Goal: Transaction & Acquisition: Book appointment/travel/reservation

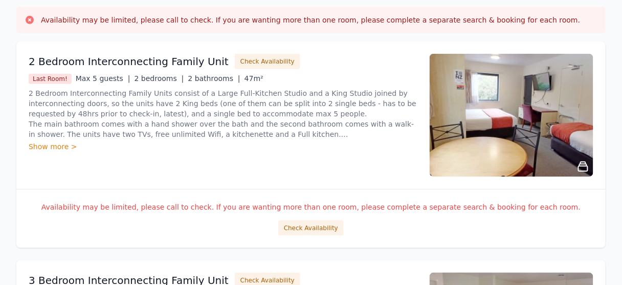
scroll to position [164, 0]
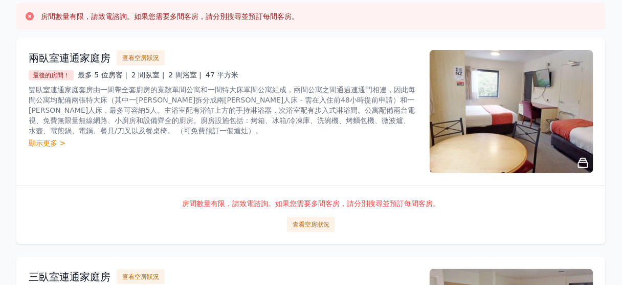
click at [50, 142] on font "顯示更多 >" at bounding box center [47, 143] width 37 height 8
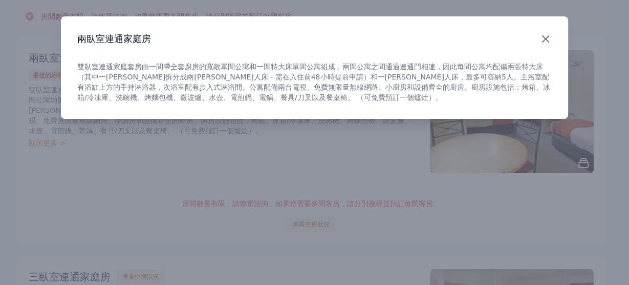
click at [544, 42] on icon "button" at bounding box center [545, 39] width 12 height 12
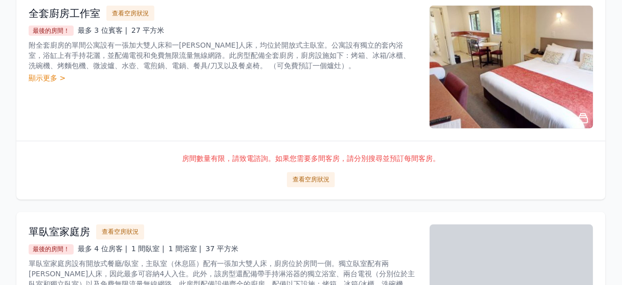
scroll to position [1310, 0]
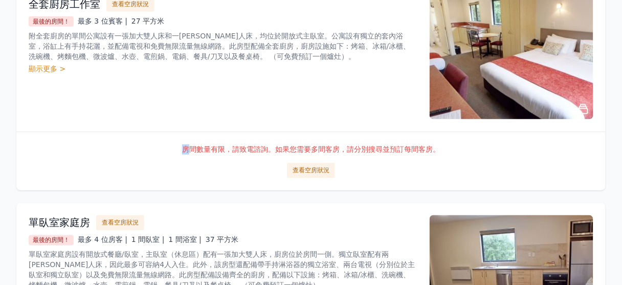
drag, startPoint x: 295, startPoint y: 167, endPoint x: 186, endPoint y: 133, distance: 114.3
click at [186, 133] on div "房間數量有限，請致電諮詢。如果您需要多間客房，請分別搜尋並預訂每間客房。 查看空房狀況" at bounding box center [310, 161] width 589 height 59
click at [292, 165] on button "查看空房狀況" at bounding box center [311, 170] width 48 height 15
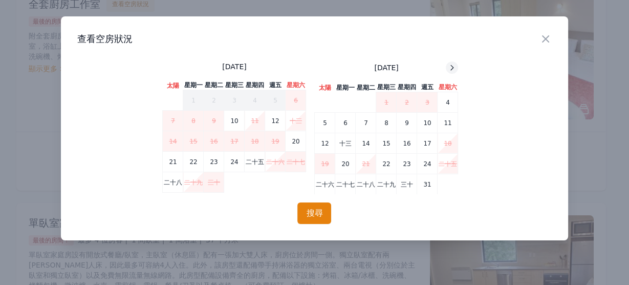
click at [448, 65] on icon at bounding box center [452, 67] width 8 height 8
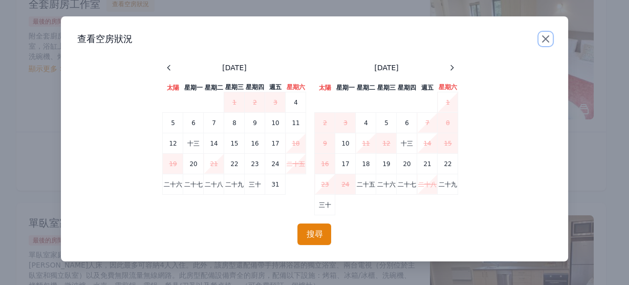
click at [543, 37] on icon "button" at bounding box center [545, 39] width 6 height 6
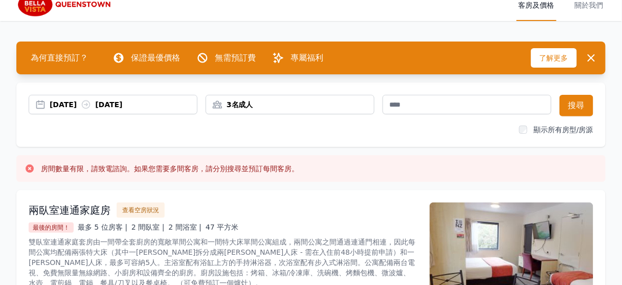
scroll to position [0, 0]
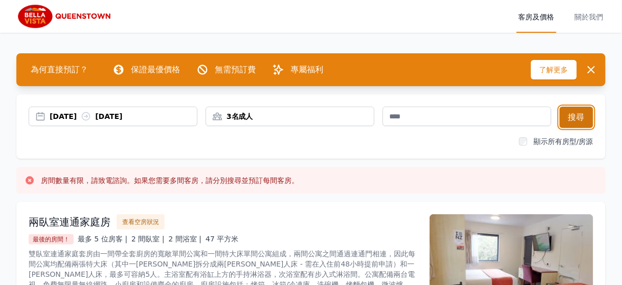
click at [585, 112] on button "搜尋" at bounding box center [577, 116] width 34 height 21
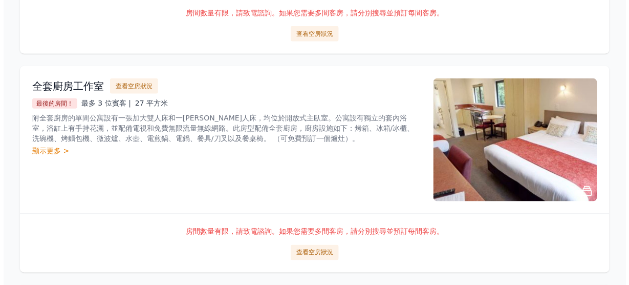
scroll to position [1310, 0]
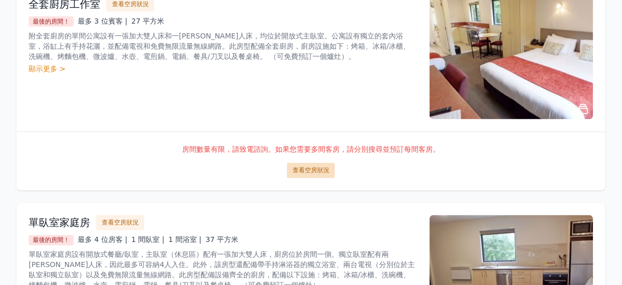
drag, startPoint x: 305, startPoint y: 168, endPoint x: 299, endPoint y: 165, distance: 7.6
click at [299, 167] on font "查看空房狀況" at bounding box center [311, 170] width 37 height 7
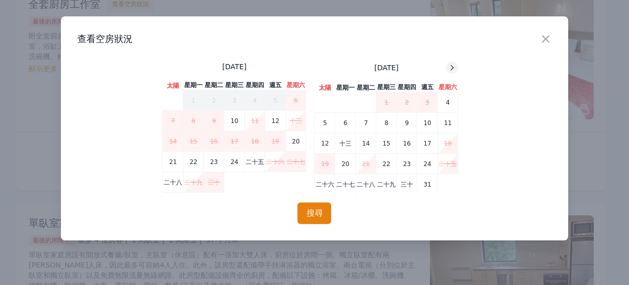
click at [451, 64] on icon at bounding box center [452, 67] width 8 height 8
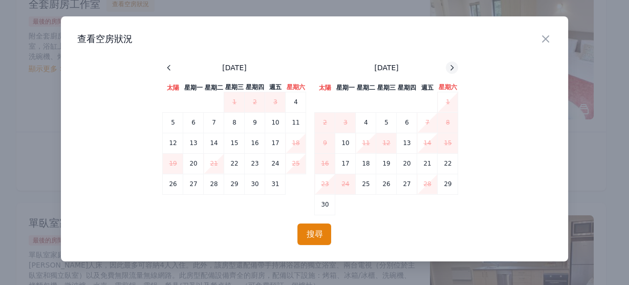
click at [451, 64] on icon at bounding box center [452, 67] width 8 height 8
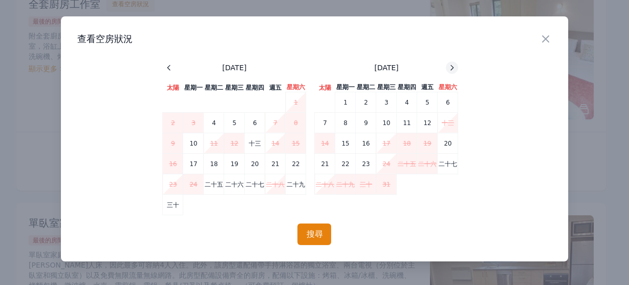
click at [451, 64] on icon at bounding box center [452, 67] width 8 height 8
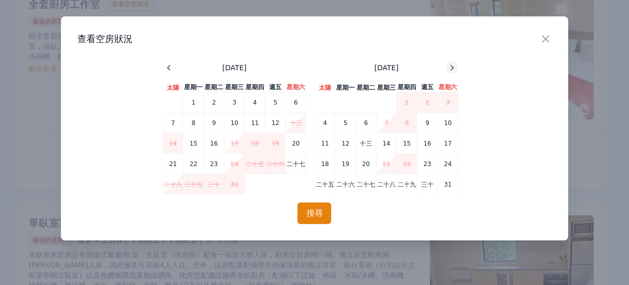
click at [451, 64] on icon at bounding box center [452, 67] width 8 height 8
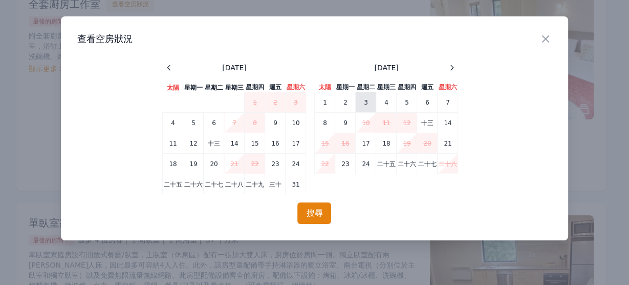
click at [366, 100] on font "3" at bounding box center [366, 102] width 4 height 7
click at [428, 105] on font "6" at bounding box center [427, 102] width 4 height 7
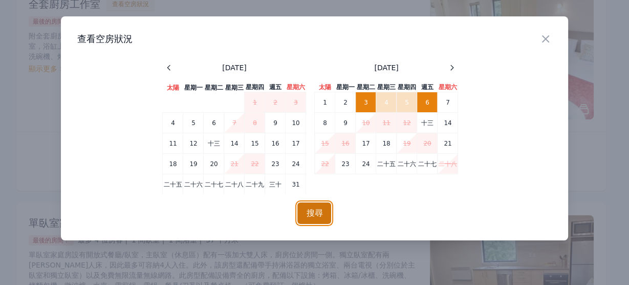
click at [312, 211] on font "搜尋" at bounding box center [314, 213] width 16 height 10
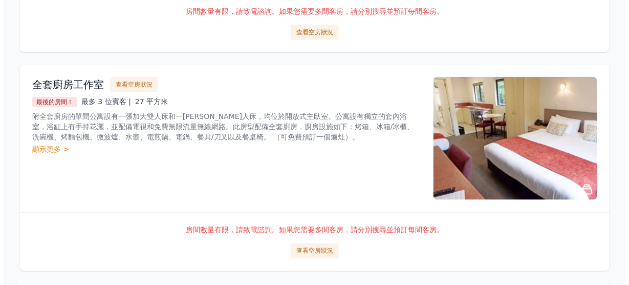
scroll to position [1229, 0]
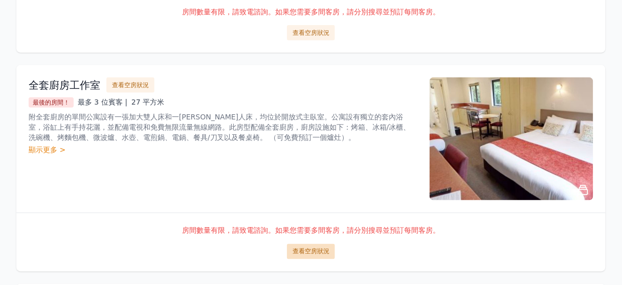
click at [312, 248] on font "查看空房狀況" at bounding box center [311, 251] width 37 height 7
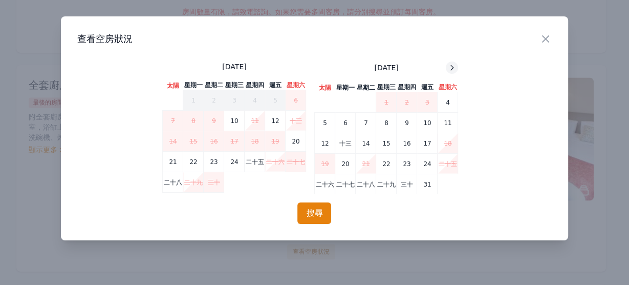
click at [454, 70] on icon at bounding box center [452, 67] width 8 height 8
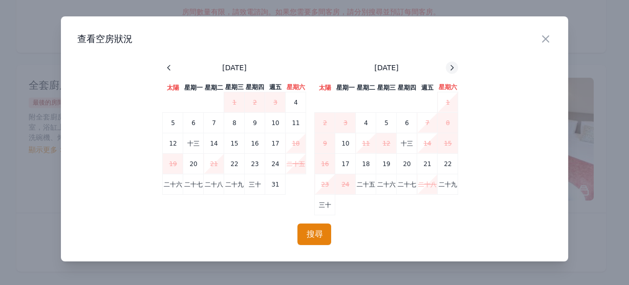
click at [454, 70] on icon at bounding box center [452, 67] width 8 height 8
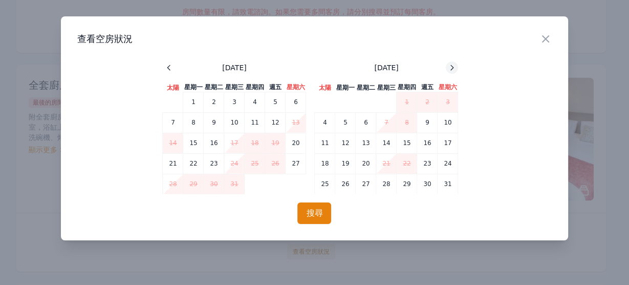
click at [454, 70] on icon at bounding box center [452, 67] width 8 height 8
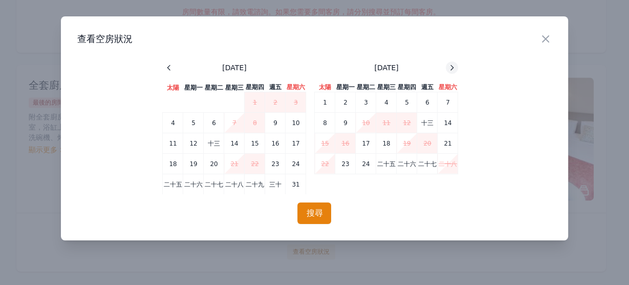
click at [454, 70] on icon at bounding box center [452, 67] width 8 height 8
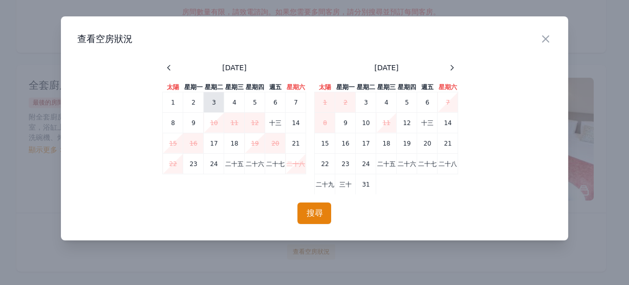
click at [219, 104] on td "3" at bounding box center [214, 102] width 20 height 20
click at [271, 105] on td "6" at bounding box center [275, 102] width 20 height 20
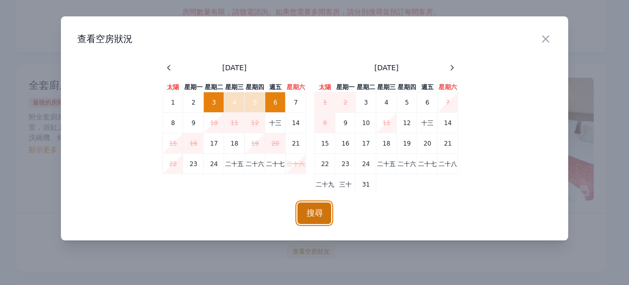
click at [303, 214] on button "搜尋" at bounding box center [314, 212] width 34 height 21
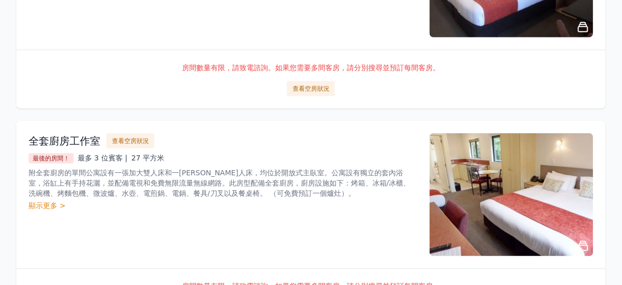
scroll to position [1269, 0]
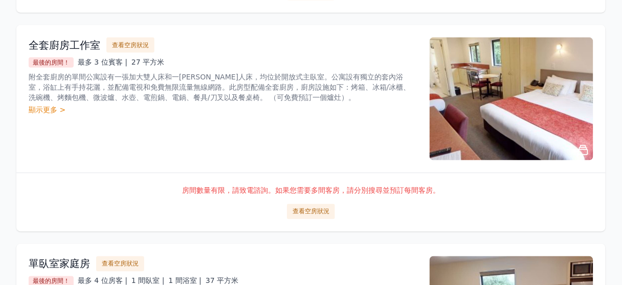
click at [69, 42] on font "全套廚房工作室" at bounding box center [65, 45] width 72 height 12
click at [60, 59] on font "最後的房間！" at bounding box center [51, 62] width 37 height 7
click at [45, 105] on font "顯示更多 >" at bounding box center [47, 109] width 37 height 8
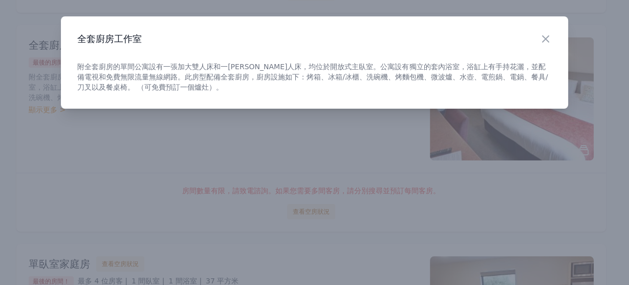
click at [256, 100] on div "關閉 全套廚房工作室 附全套廚房的單間公寓設有一張加大雙人床和一張單人床，均位於開放式主臥室。公寓設有獨立的套內浴室，浴缸上有手持花灑，並配備電視和免費無限流…" at bounding box center [314, 62] width 507 height 92
click at [251, 145] on div at bounding box center [314, 142] width 629 height 285
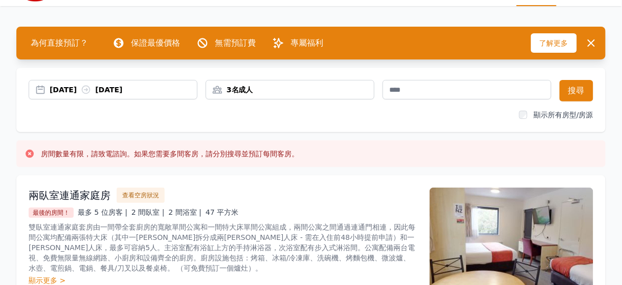
scroll to position [0, 0]
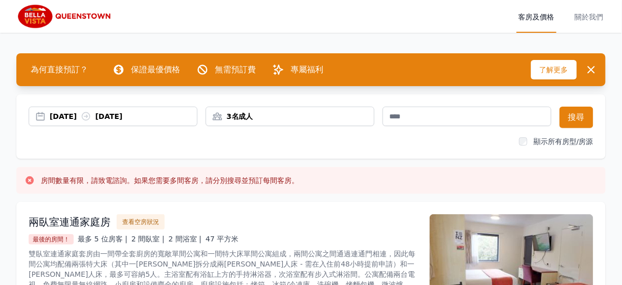
click at [36, 20] on img at bounding box center [65, 16] width 98 height 25
click at [36, 14] on img at bounding box center [65, 16] width 98 height 25
click at [295, 118] on div "2名成人" at bounding box center [290, 116] width 168 height 10
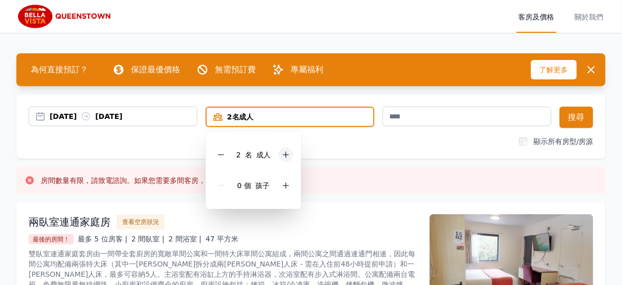
click at [283, 154] on icon at bounding box center [286, 155] width 6 height 6
click at [574, 121] on font "搜尋" at bounding box center [577, 117] width 16 height 10
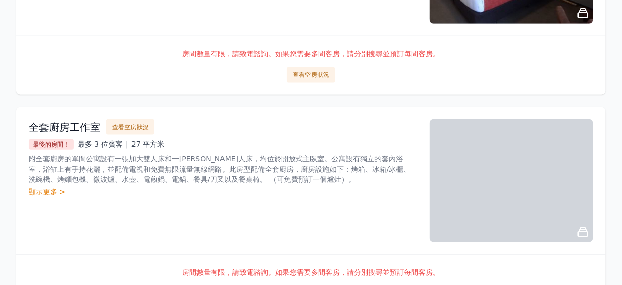
scroll to position [1310, 0]
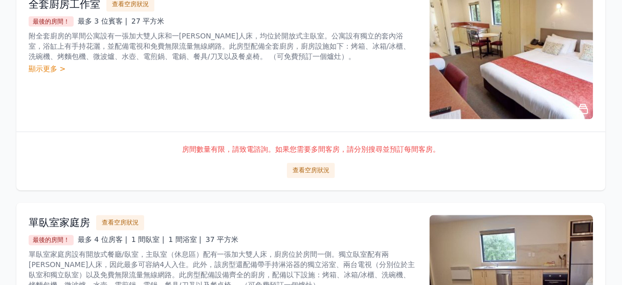
click at [47, 64] on font "顯示更多 >" at bounding box center [47, 68] width 37 height 8
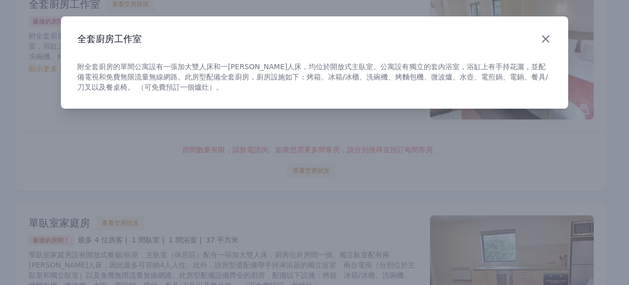
click at [544, 38] on icon "button" at bounding box center [545, 39] width 6 height 6
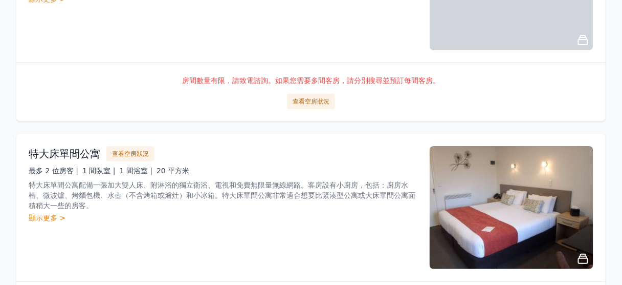
scroll to position [942, 0]
